Goal: Transaction & Acquisition: Book appointment/travel/reservation

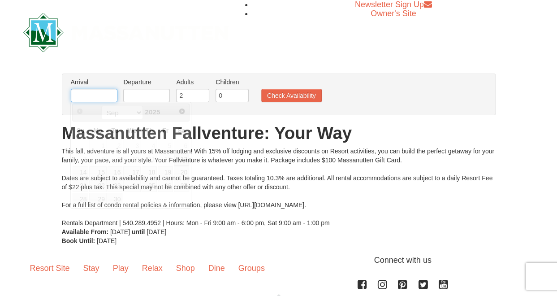
click at [103, 99] on input "text" at bounding box center [94, 95] width 47 height 13
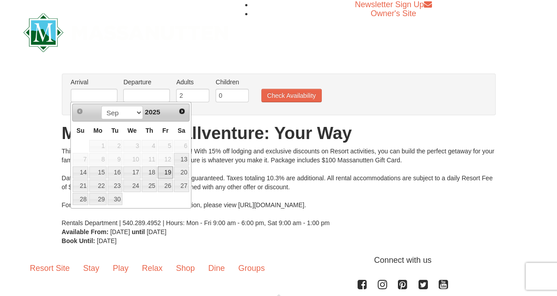
click at [166, 174] on link "19" at bounding box center [165, 172] width 15 height 13
type input "[DATE]"
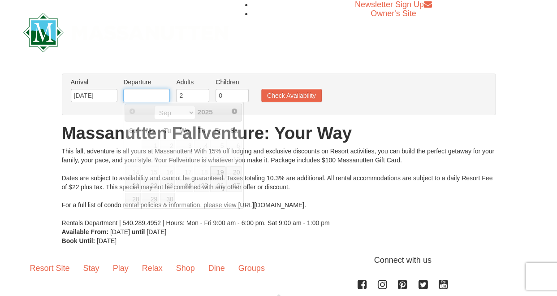
click at [167, 98] on input "text" at bounding box center [146, 95] width 47 height 13
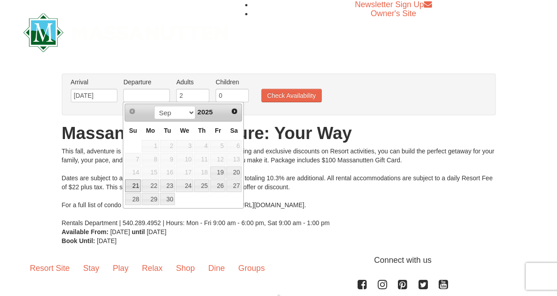
click at [138, 187] on link "21" at bounding box center [133, 185] width 16 height 13
type input "[DATE]"
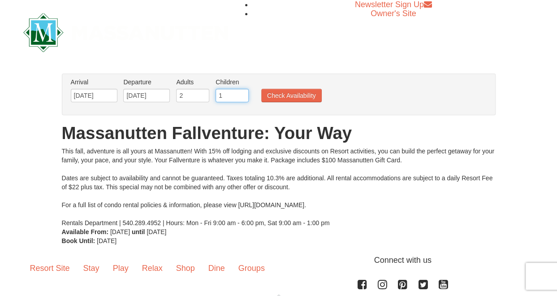
click at [242, 92] on input "1" at bounding box center [231, 95] width 33 height 13
type input "2"
click at [242, 92] on input "2" at bounding box center [231, 95] width 33 height 13
click at [275, 94] on button "Check Availability" at bounding box center [291, 95] width 60 height 13
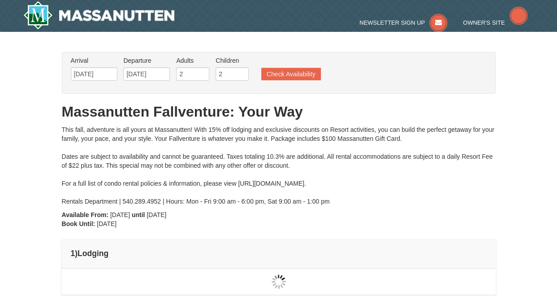
type input "[DATE]"
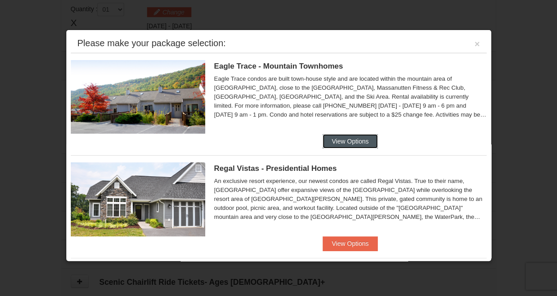
click at [339, 142] on button "View Options" at bounding box center [349, 141] width 55 height 14
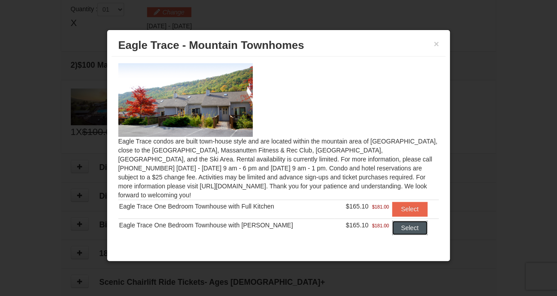
click at [396, 226] on button "Select" at bounding box center [409, 227] width 35 height 14
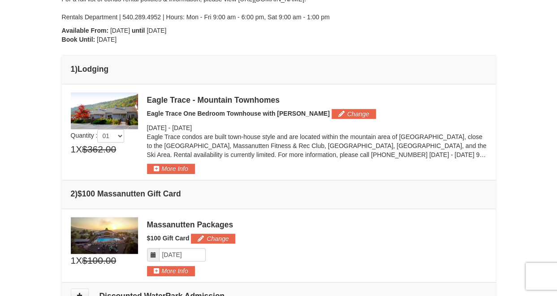
scroll to position [363, 0]
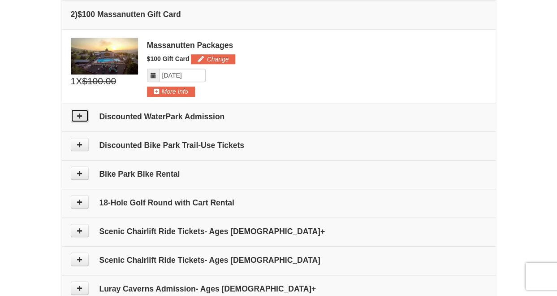
click at [82, 116] on icon at bounding box center [80, 115] width 6 height 6
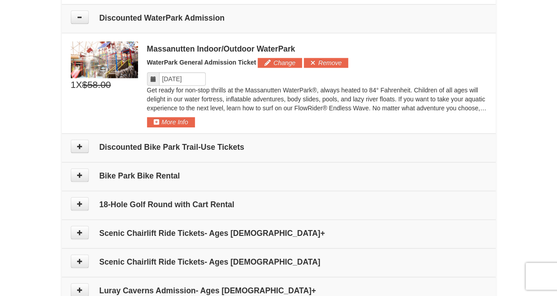
scroll to position [464, 0]
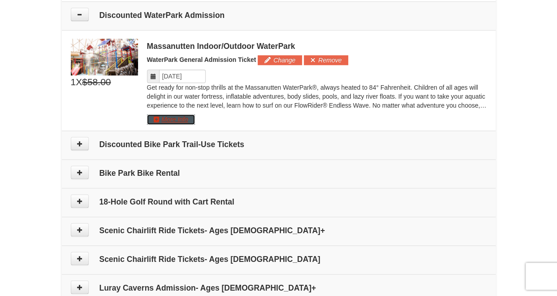
click at [175, 116] on button "More Info" at bounding box center [171, 119] width 48 height 10
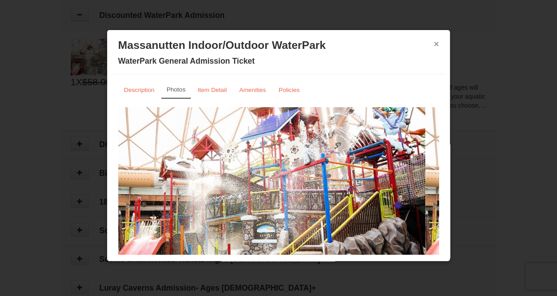
click at [433, 44] on button "×" at bounding box center [435, 43] width 5 height 9
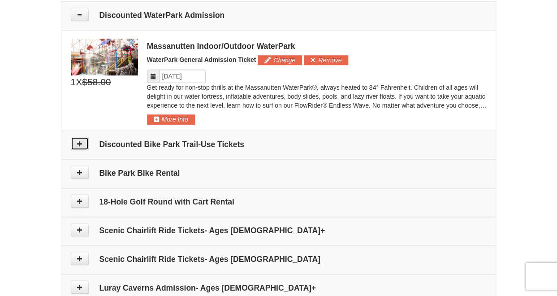
click at [85, 143] on button at bounding box center [80, 143] width 18 height 13
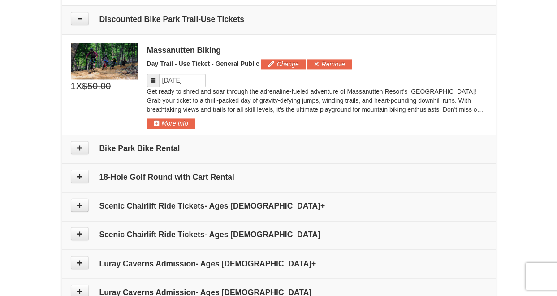
scroll to position [592, 0]
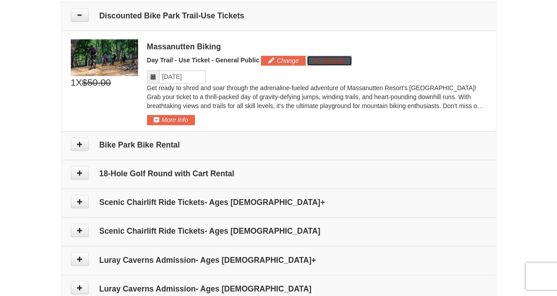
click at [317, 60] on button "Remove" at bounding box center [329, 61] width 44 height 10
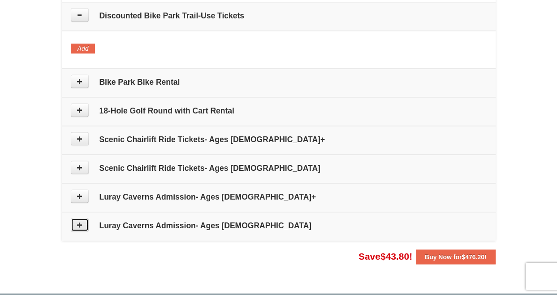
click at [77, 221] on icon at bounding box center [80, 224] width 6 height 6
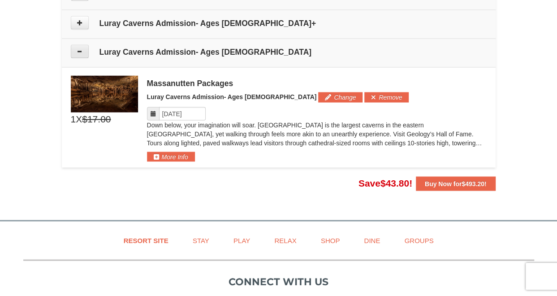
scroll to position [712, 0]
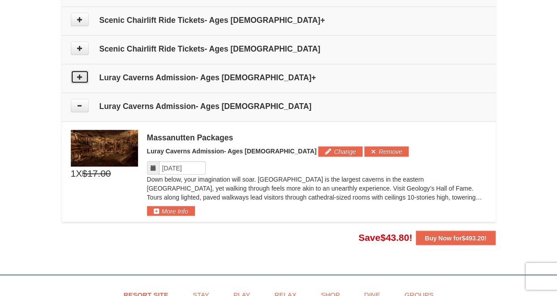
click at [80, 73] on icon at bounding box center [80, 76] width 6 height 6
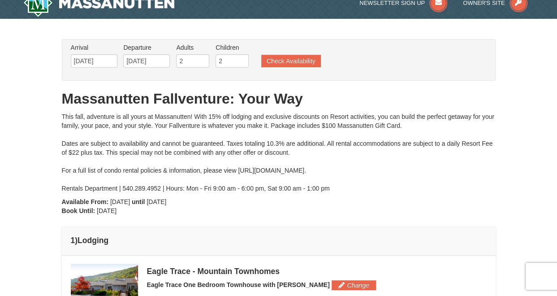
scroll to position [134, 0]
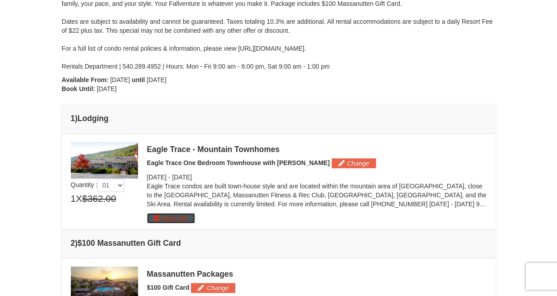
click at [189, 219] on button "More Info" at bounding box center [171, 218] width 48 height 10
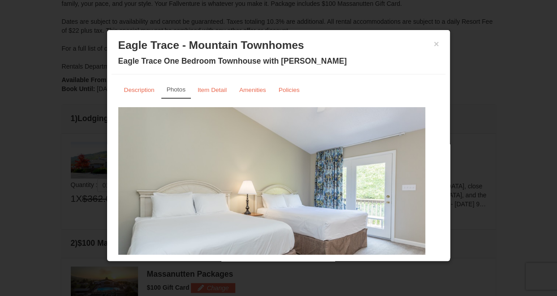
scroll to position [37, 0]
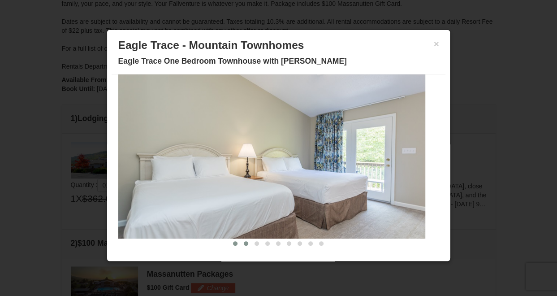
click at [244, 244] on span at bounding box center [246, 243] width 4 height 4
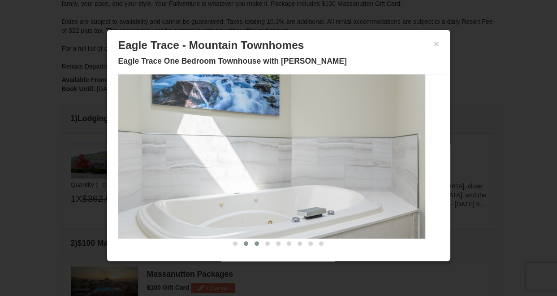
click at [254, 242] on span at bounding box center [256, 243] width 4 height 4
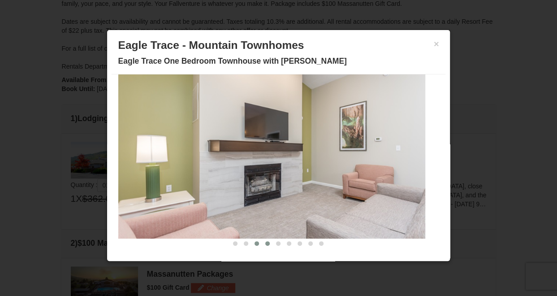
click at [265, 242] on span at bounding box center [267, 243] width 4 height 4
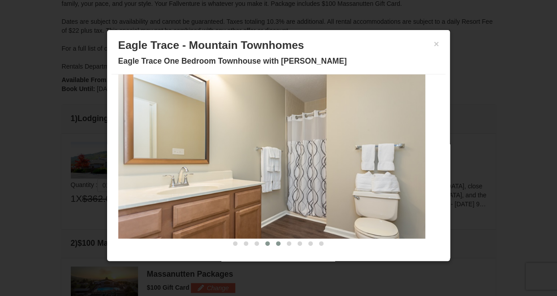
click at [274, 243] on button at bounding box center [278, 243] width 11 height 9
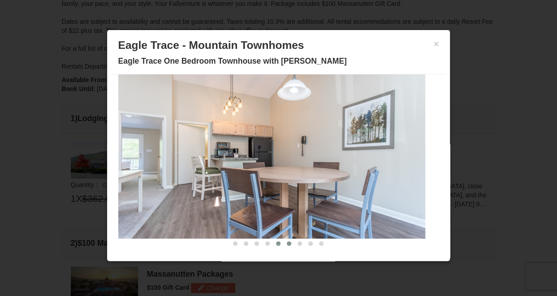
click at [287, 243] on span at bounding box center [289, 243] width 4 height 4
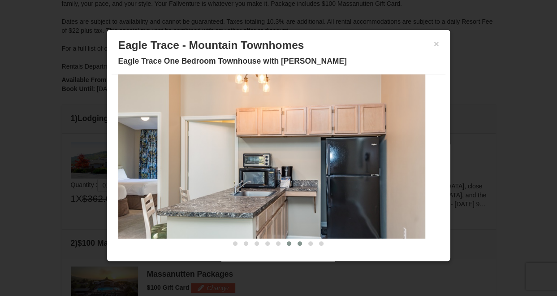
click at [296, 243] on button at bounding box center [299, 243] width 11 height 9
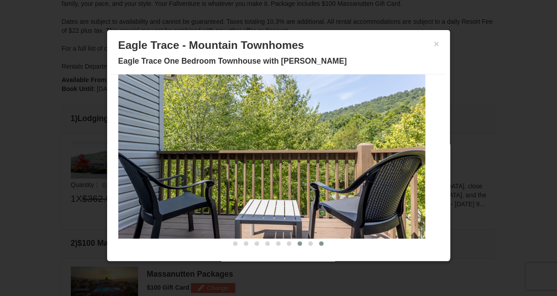
click at [316, 241] on button at bounding box center [321, 243] width 11 height 9
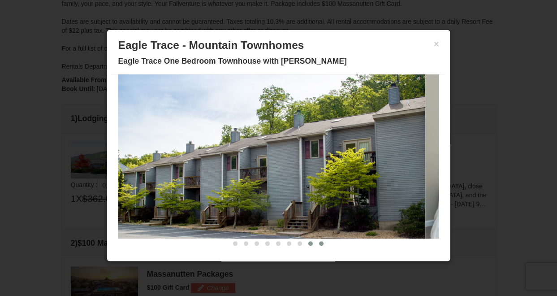
click at [308, 244] on span at bounding box center [310, 243] width 4 height 4
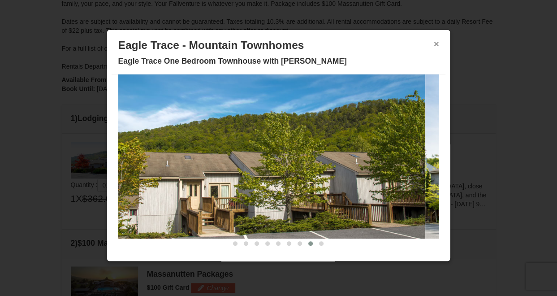
click at [433, 43] on button "×" at bounding box center [435, 43] width 5 height 9
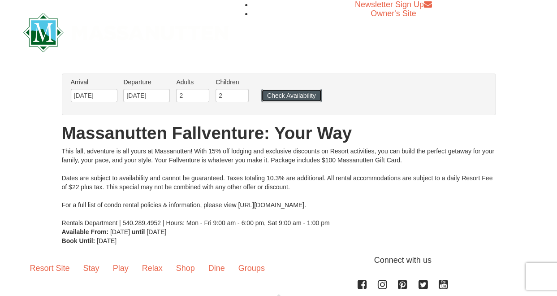
click at [274, 95] on button "Check Availability" at bounding box center [291, 95] width 60 height 13
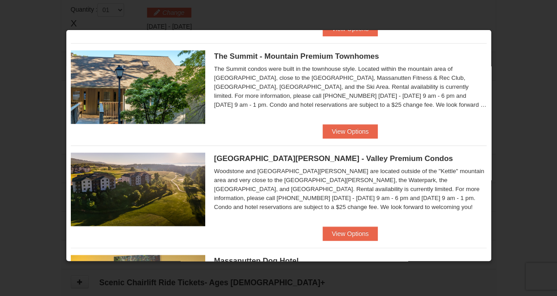
scroll to position [448, 0]
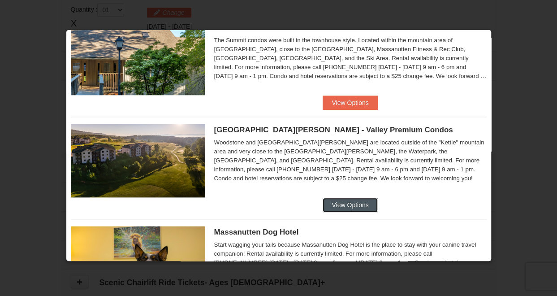
click at [339, 201] on button "View Options" at bounding box center [349, 204] width 55 height 14
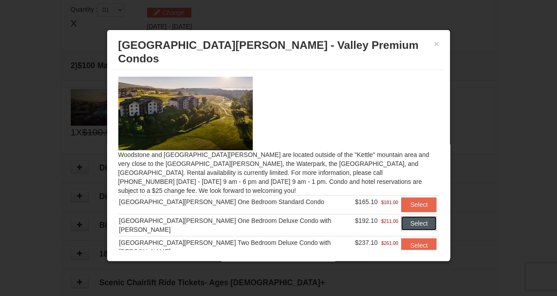
click at [401, 216] on button "Select" at bounding box center [418, 223] width 35 height 14
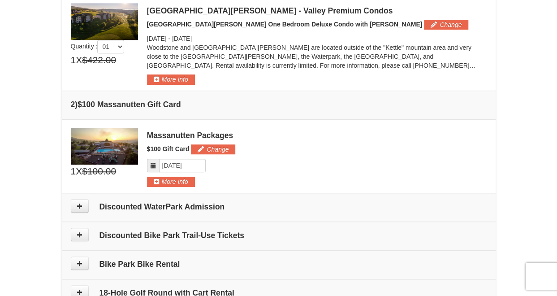
scroll to position [94, 0]
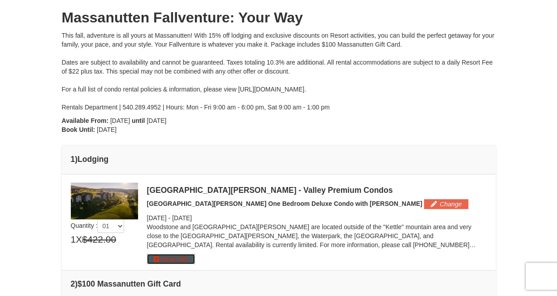
click at [181, 256] on button "More Info" at bounding box center [171, 258] width 48 height 10
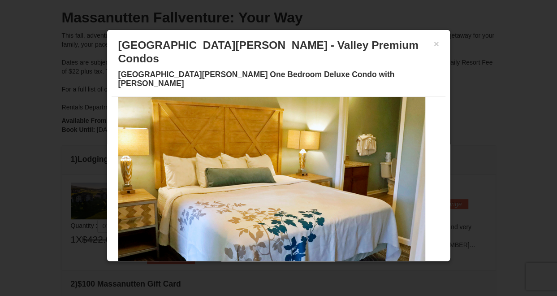
scroll to position [37, 0]
click at [208, 261] on button at bounding box center [213, 265] width 11 height 9
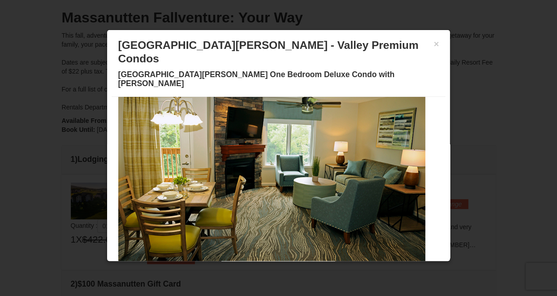
click at [222, 263] on span at bounding box center [224, 265] width 4 height 4
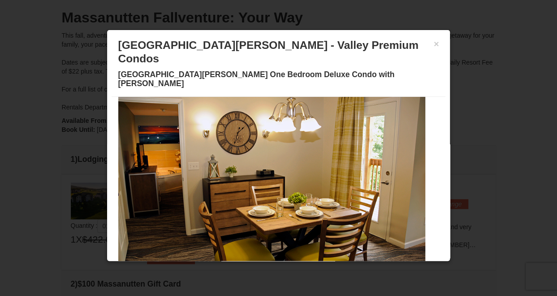
click at [230, 261] on button at bounding box center [235, 265] width 11 height 9
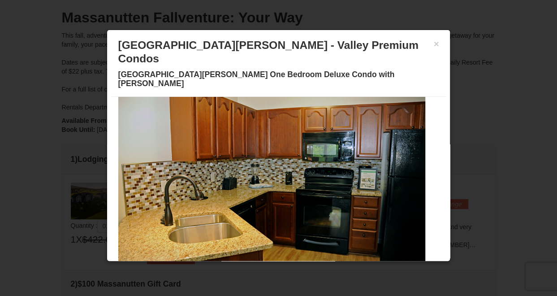
click at [244, 263] on span at bounding box center [246, 265] width 4 height 4
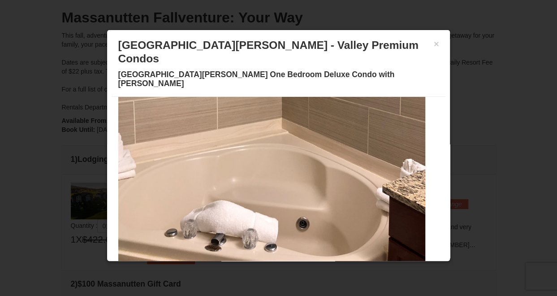
click at [251, 261] on button at bounding box center [256, 265] width 11 height 9
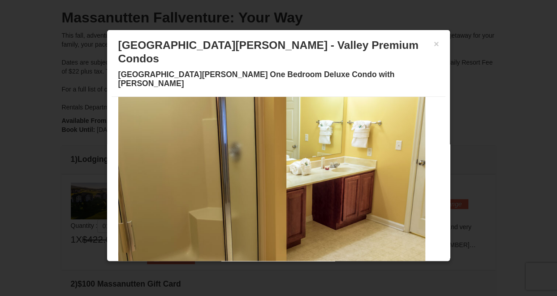
click at [253, 261] on button at bounding box center [256, 265] width 11 height 9
click at [262, 261] on button at bounding box center [267, 265] width 11 height 9
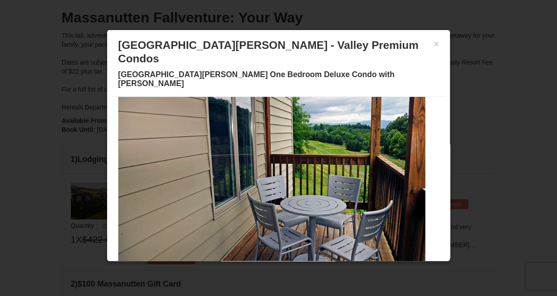
click at [276, 263] on span at bounding box center [278, 265] width 4 height 4
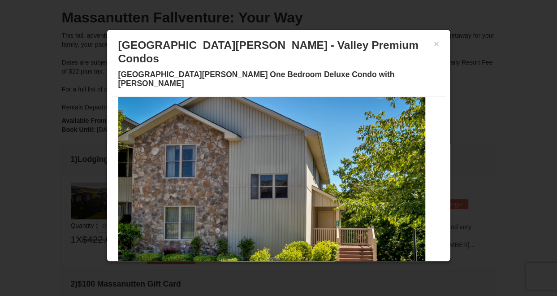
click at [294, 261] on button at bounding box center [299, 265] width 11 height 9
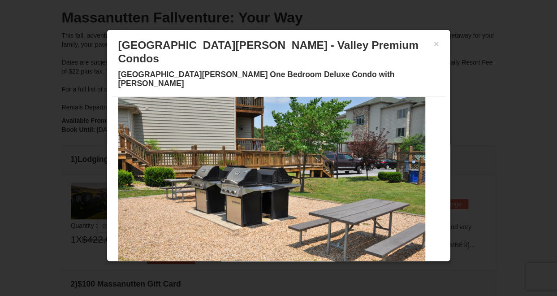
click at [305, 261] on button at bounding box center [310, 265] width 11 height 9
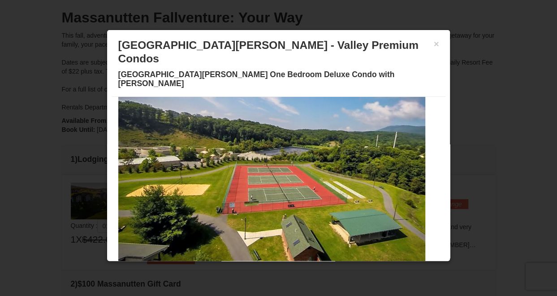
click at [308, 261] on button at bounding box center [310, 265] width 11 height 9
click at [432, 44] on div "× [GEOGRAPHIC_DATA][PERSON_NAME] - Valley Premium Condos [GEOGRAPHIC_DATA][PERS…" at bounding box center [279, 65] width 334 height 62
click at [433, 46] on button "×" at bounding box center [435, 43] width 5 height 9
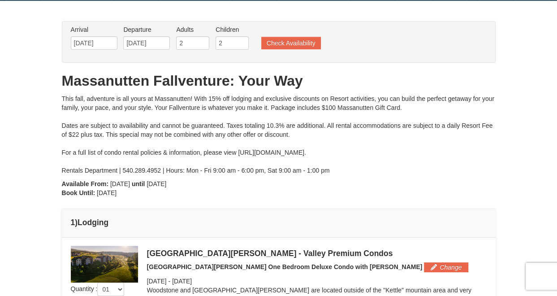
scroll to position [0, 0]
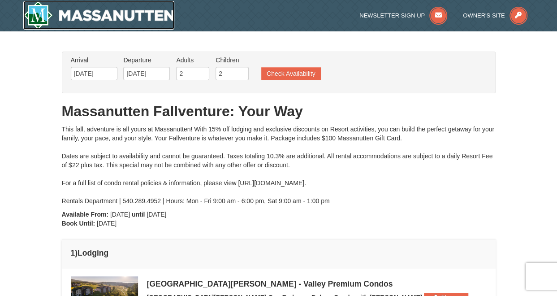
click at [98, 10] on img at bounding box center [98, 15] width 151 height 29
